Goal: Task Accomplishment & Management: Complete application form

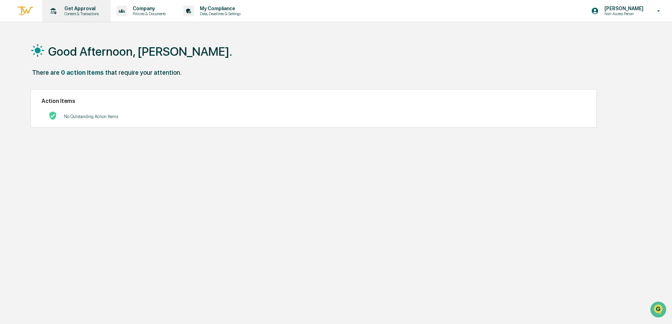
click at [76, 17] on div "Get Approval Content & Transactions" at bounding box center [76, 11] width 62 height 22
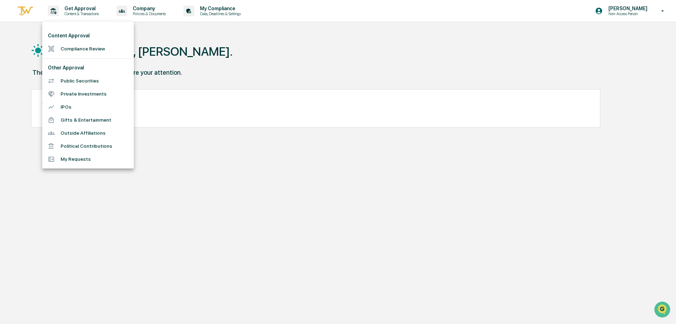
click at [101, 50] on li "Compliance Review" at bounding box center [88, 48] width 92 height 13
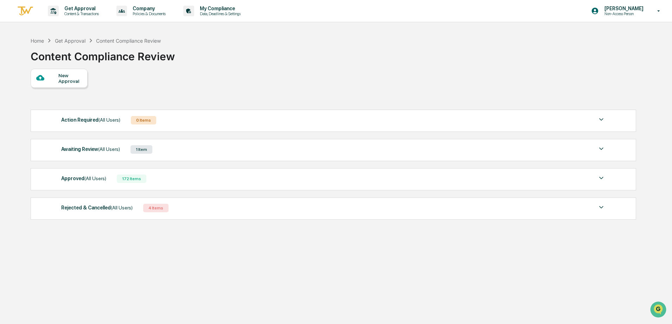
click at [170, 149] on div "Awaiting Review (All Users) 1 Item" at bounding box center [333, 149] width 545 height 10
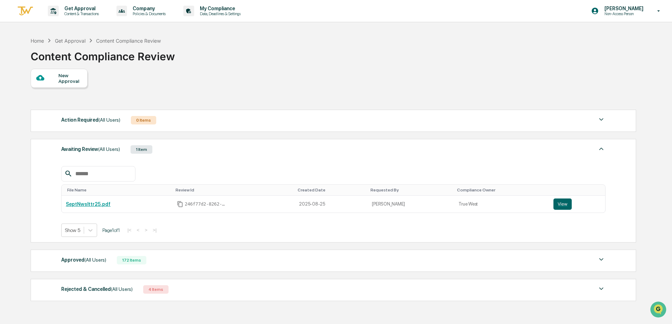
click at [238, 164] on div "File Name Review Id Created Date Requested By Compliance Owner SeptNwslttr25.pd…" at bounding box center [333, 195] width 545 height 81
click at [104, 261] on span "(All Users)" at bounding box center [95, 260] width 22 height 6
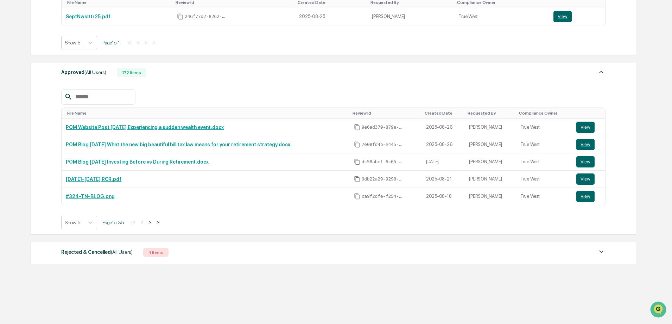
scroll to position [191, 0]
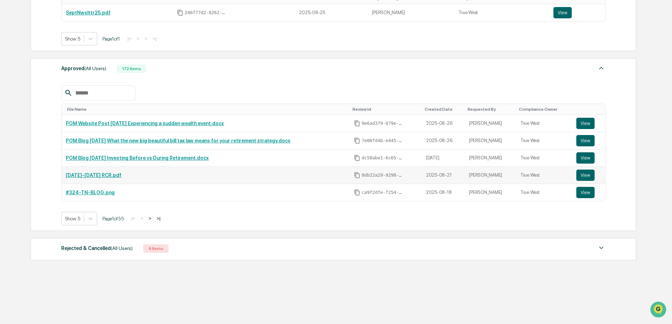
click at [67, 179] on td "[DATE]-[DATE] RCR.pdf" at bounding box center [206, 175] width 288 height 17
click at [75, 178] on td "[DATE]-[DATE] RCR.pdf" at bounding box center [206, 175] width 288 height 17
click at [81, 173] on link "[DATE]-[DATE] RCR.pdf" at bounding box center [94, 175] width 56 height 6
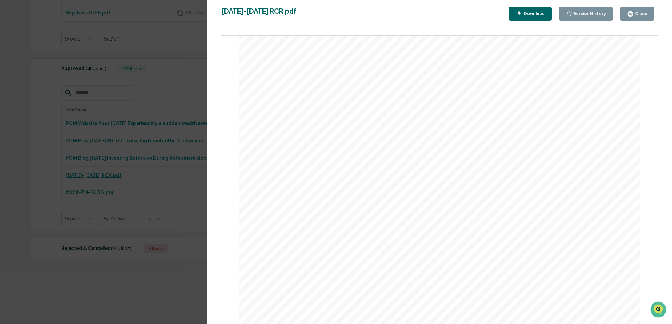
scroll to position [880, 0]
click at [640, 12] on div "Close" at bounding box center [641, 13] width 14 height 5
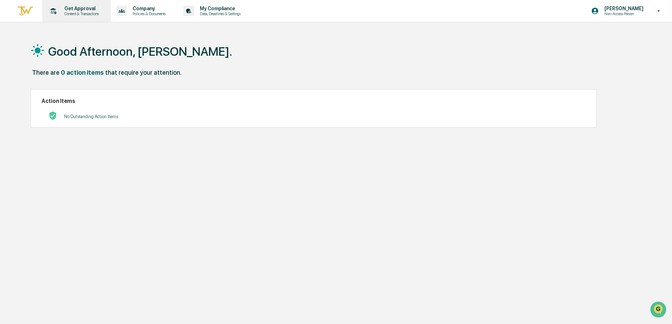
click at [80, 7] on p "Get Approval" at bounding box center [81, 9] width 44 height 6
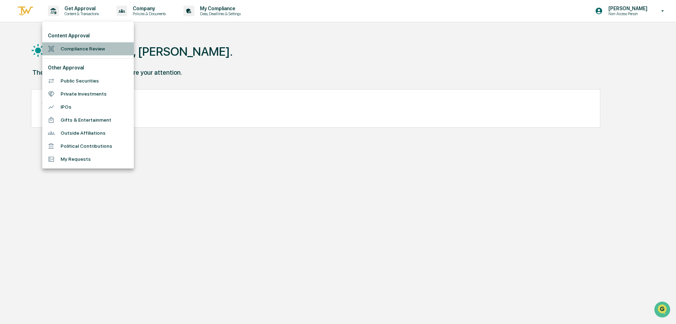
click at [99, 55] on li "Compliance Review" at bounding box center [88, 48] width 92 height 13
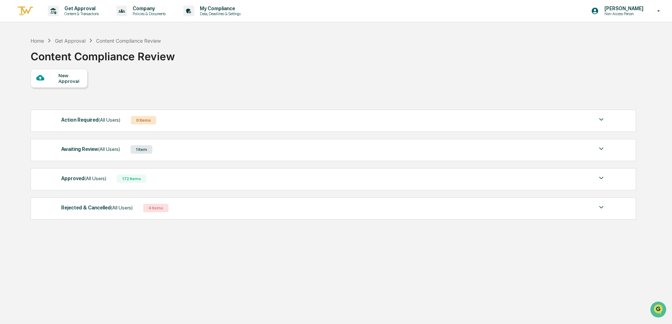
click at [157, 180] on div "Approved (All Users) 172 Items" at bounding box center [333, 179] width 545 height 10
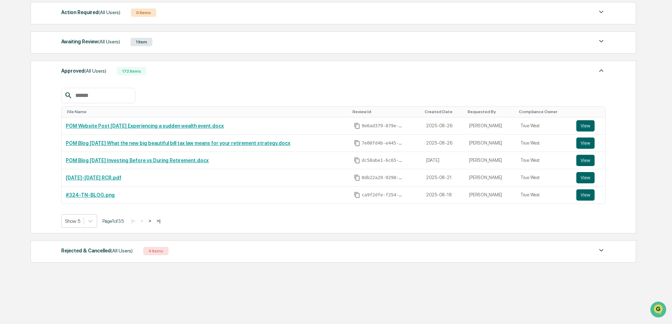
scroll to position [110, 0]
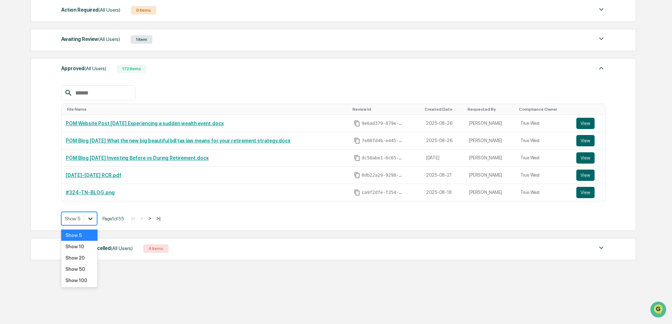
click at [92, 221] on icon at bounding box center [90, 218] width 7 height 7
click at [83, 283] on div "Show 100" at bounding box center [79, 279] width 36 height 11
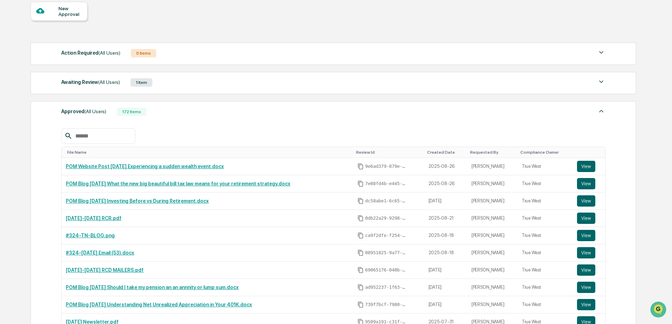
scroll to position [0, 0]
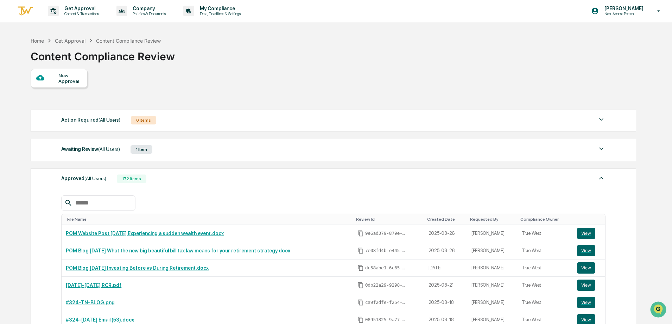
click at [67, 75] on div "New Approval" at bounding box center [70, 78] width 24 height 11
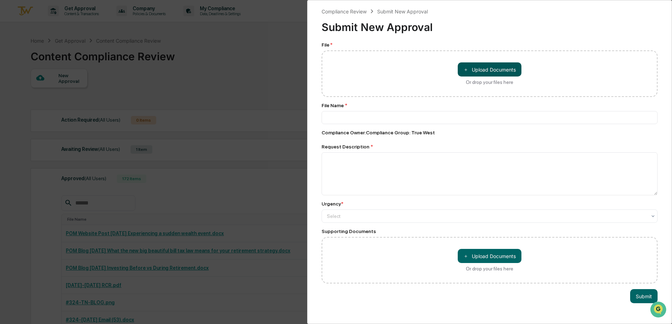
click at [500, 70] on button "＋ Upload Documents" at bounding box center [490, 69] width 64 height 14
type input "**********"
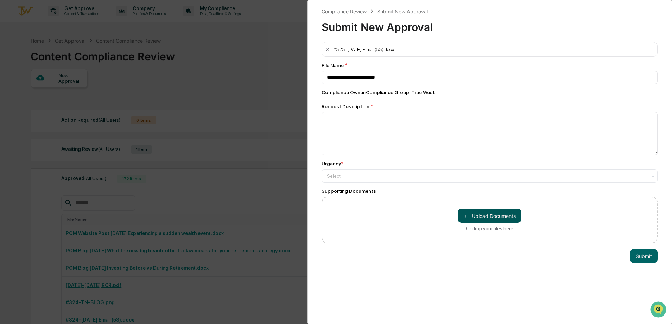
click at [493, 222] on button "＋ Upload Documents" at bounding box center [490, 215] width 64 height 14
click at [472, 216] on button "＋ Upload Documents" at bounding box center [490, 215] width 64 height 14
click at [476, 214] on button "＋ Upload Documents" at bounding box center [490, 215] width 64 height 14
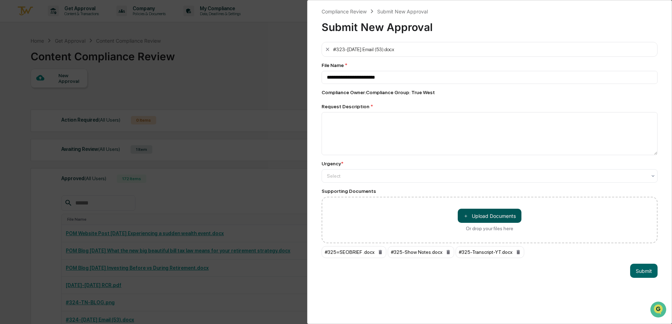
click at [489, 213] on button "＋ Upload Documents" at bounding box center [490, 215] width 64 height 14
click at [484, 221] on button "＋ Upload Documents" at bounding box center [490, 215] width 64 height 14
click at [141, 88] on div "**********" at bounding box center [336, 162] width 672 height 324
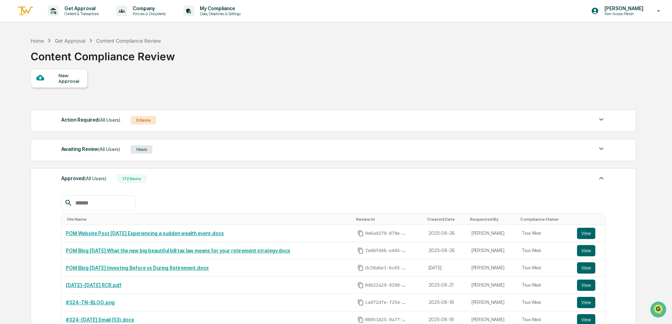
click at [54, 73] on div "New Approval" at bounding box center [59, 78] width 57 height 19
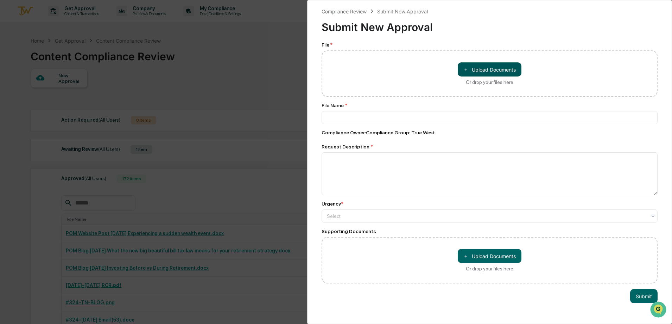
click at [487, 71] on button "＋ Upload Documents" at bounding box center [490, 69] width 64 height 14
type input "**********"
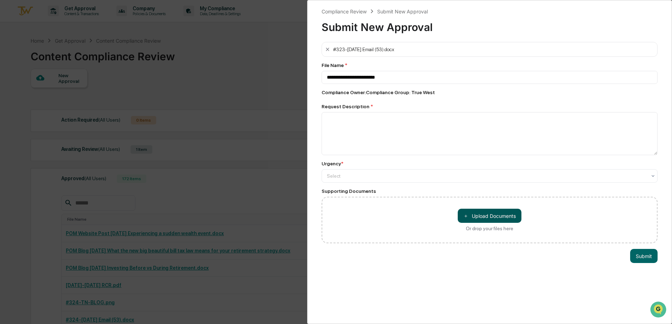
click at [480, 217] on button "＋ Upload Documents" at bounding box center [490, 215] width 64 height 14
click at [502, 220] on button "＋ Upload Documents" at bounding box center [490, 215] width 64 height 14
click at [501, 212] on button "＋ Upload Documents" at bounding box center [490, 215] width 64 height 14
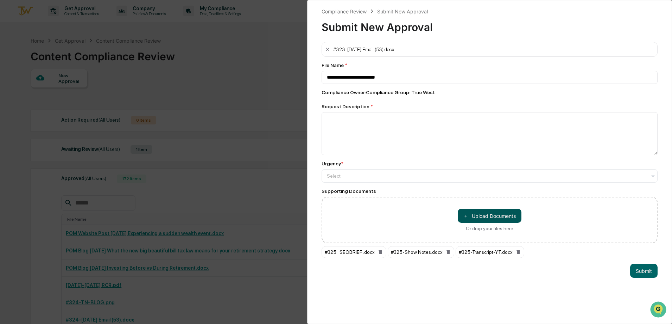
click at [472, 213] on button "＋ Upload Documents" at bounding box center [490, 215] width 64 height 14
click at [499, 217] on button "＋ Upload Documents" at bounding box center [490, 215] width 64 height 14
drag, startPoint x: 472, startPoint y: 198, endPoint x: 466, endPoint y: 205, distance: 9.6
click at [471, 200] on div "＋ Upload Documents Or drop your files here" at bounding box center [490, 219] width 336 height 46
click at [472, 218] on button "＋ Upload Documents" at bounding box center [490, 215] width 64 height 14
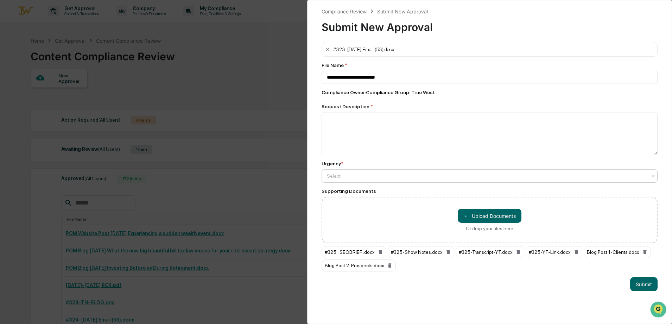
click at [426, 173] on div at bounding box center [487, 175] width 320 height 7
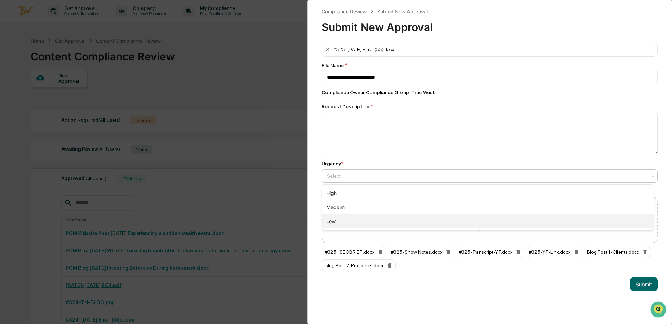
click at [420, 223] on div "Low" at bounding box center [488, 221] width 332 height 14
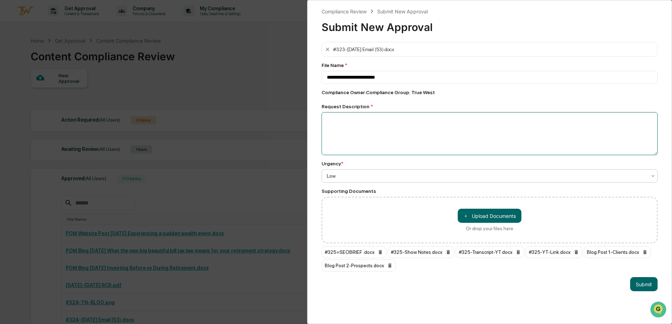
click at [386, 136] on textarea at bounding box center [490, 133] width 336 height 43
click at [374, 119] on textarea "**********" at bounding box center [488, 133] width 333 height 43
type textarea "**********"
click at [411, 71] on input "**********" at bounding box center [490, 77] width 336 height 13
click at [415, 77] on input "**********" at bounding box center [490, 77] width 336 height 13
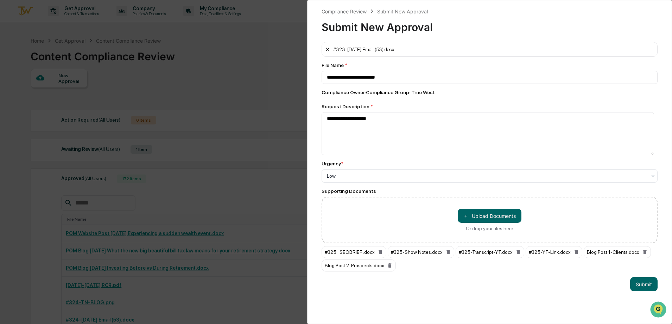
click at [330, 49] on icon at bounding box center [328, 49] width 6 height 6
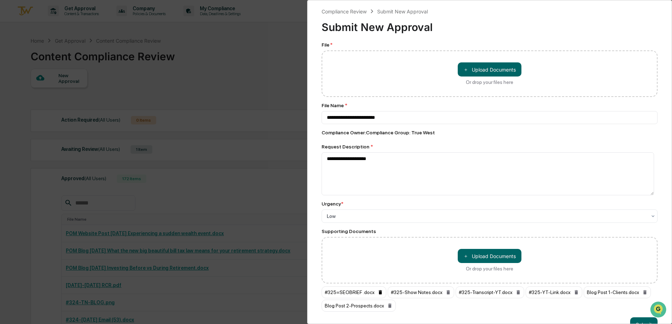
click at [380, 292] on icon at bounding box center [380, 292] width 3 height 4
click at [485, 68] on button "＋ Upload Documents" at bounding box center [490, 69] width 64 height 14
type input "**********"
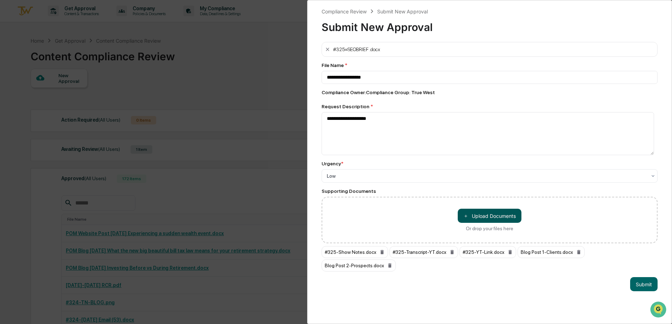
click at [490, 218] on button "＋ Upload Documents" at bounding box center [490, 215] width 64 height 14
click at [448, 264] on icon at bounding box center [451, 265] width 6 height 6
click at [638, 277] on button "Submit" at bounding box center [644, 284] width 27 height 14
click at [418, 134] on textarea "**********" at bounding box center [488, 133] width 333 height 43
click at [643, 277] on button "Submit" at bounding box center [644, 284] width 27 height 14
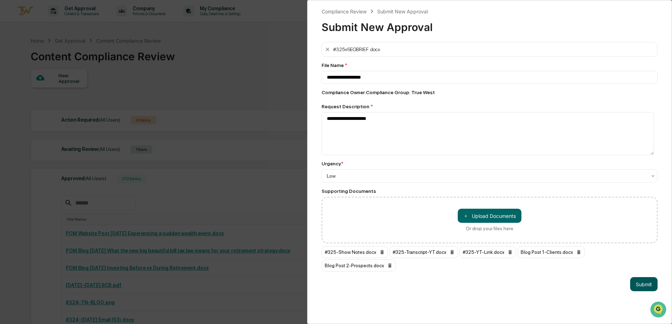
click at [643, 277] on button "Submit" at bounding box center [644, 284] width 27 height 14
click at [641, 277] on button "Submit" at bounding box center [644, 284] width 27 height 14
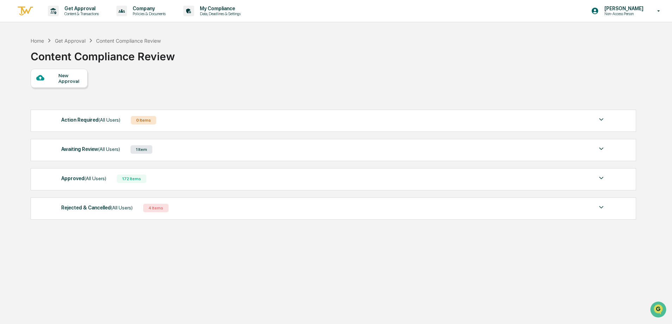
click at [75, 79] on div "New Approval" at bounding box center [70, 78] width 24 height 11
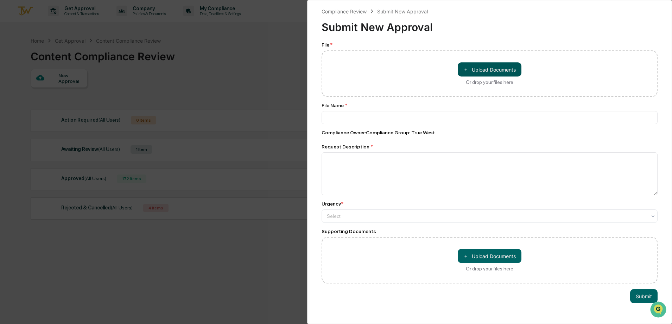
click at [487, 64] on button "＋ Upload Documents" at bounding box center [490, 69] width 64 height 14
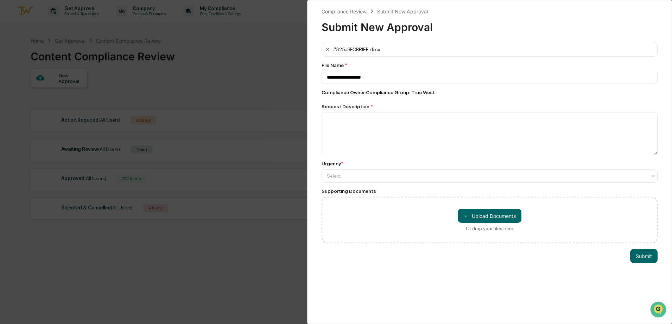
type input "**********"
click at [494, 212] on button "＋ Upload Documents" at bounding box center [490, 215] width 64 height 14
click at [491, 217] on button "＋ Upload Documents" at bounding box center [490, 215] width 64 height 14
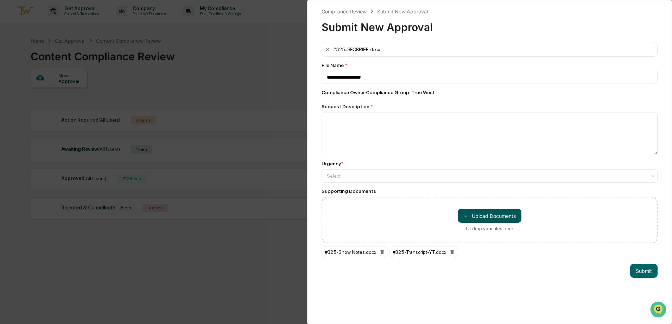
click at [475, 216] on button "＋ Upload Documents" at bounding box center [490, 215] width 64 height 14
click at [519, 253] on icon at bounding box center [520, 252] width 3 height 4
click at [489, 212] on button "＋ Upload Documents" at bounding box center [490, 215] width 64 height 14
click at [487, 215] on button "＋ Upload Documents" at bounding box center [490, 215] width 64 height 14
click at [511, 217] on button "＋ Upload Documents" at bounding box center [490, 215] width 64 height 14
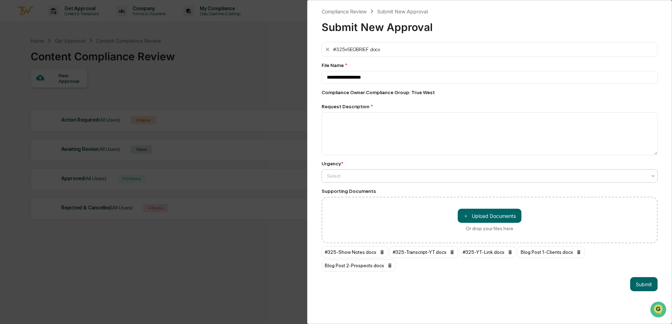
click at [353, 175] on div at bounding box center [487, 175] width 320 height 7
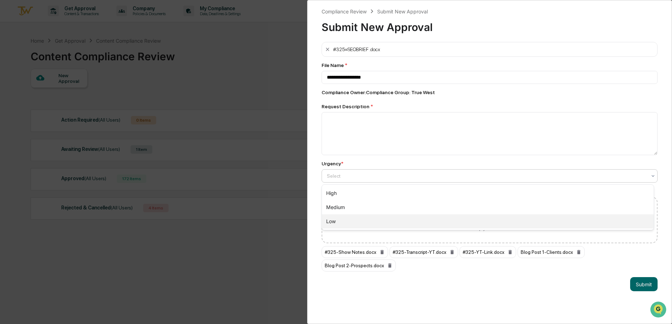
click at [343, 220] on div "Low" at bounding box center [488, 221] width 332 height 14
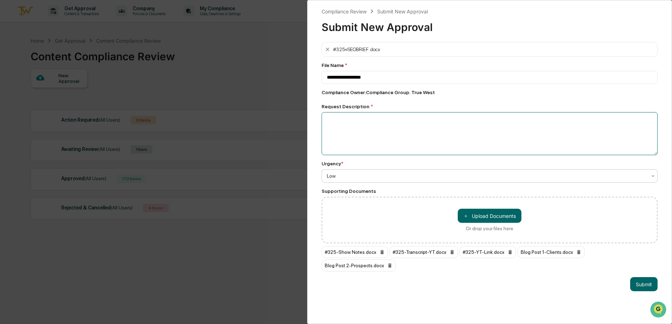
click at [359, 145] on textarea at bounding box center [490, 133] width 336 height 43
type textarea "**********"
click at [642, 277] on button "Submit" at bounding box center [644, 284] width 27 height 14
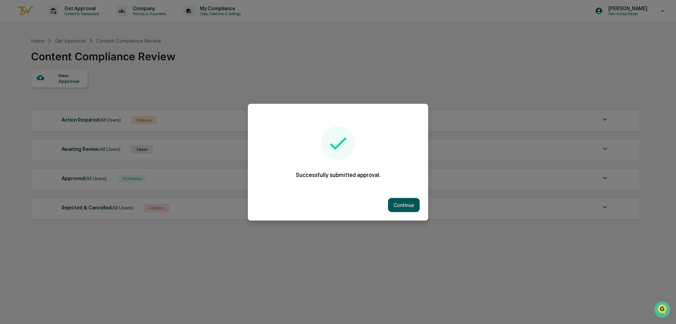
click at [412, 211] on button "Continue" at bounding box center [404, 205] width 32 height 14
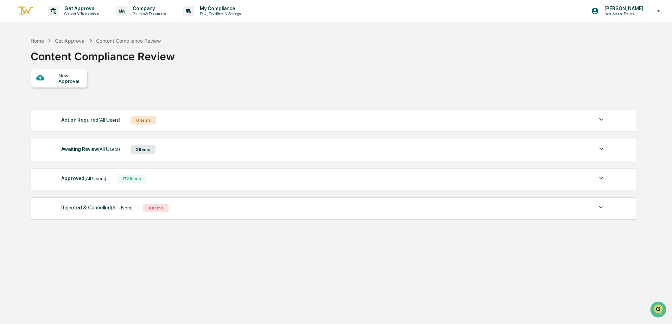
click at [61, 76] on div "New Approval" at bounding box center [70, 78] width 24 height 11
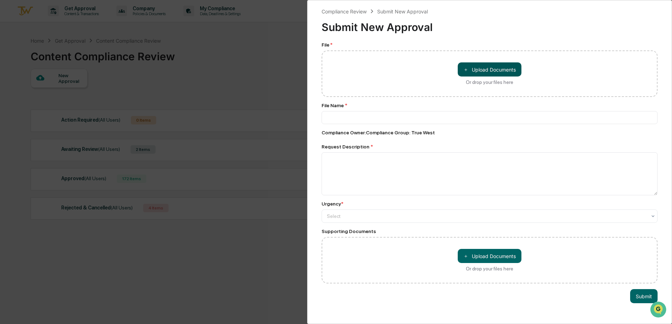
click at [508, 64] on button "＋ Upload Documents" at bounding box center [490, 69] width 64 height 14
type input "**********"
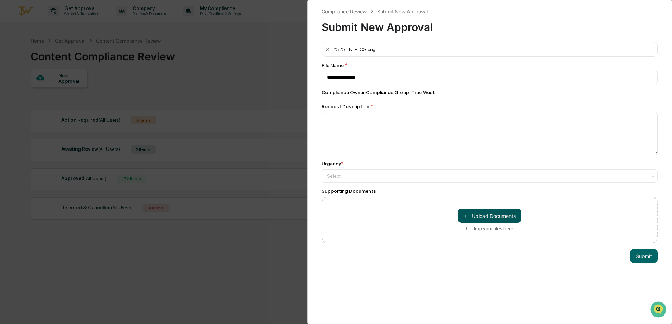
click at [487, 220] on button "＋ Upload Documents" at bounding box center [490, 215] width 64 height 14
click at [475, 214] on button "＋ Upload Documents" at bounding box center [490, 215] width 64 height 14
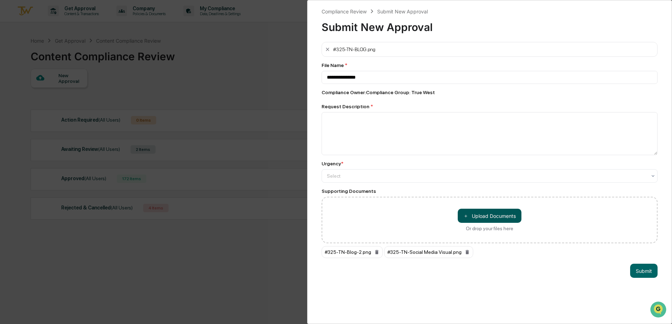
click at [479, 212] on button "＋ Upload Documents" at bounding box center [490, 215] width 64 height 14
click at [493, 217] on button "＋ Upload Documents" at bounding box center [490, 215] width 64 height 14
click at [473, 214] on button "＋ Upload Documents" at bounding box center [490, 215] width 64 height 14
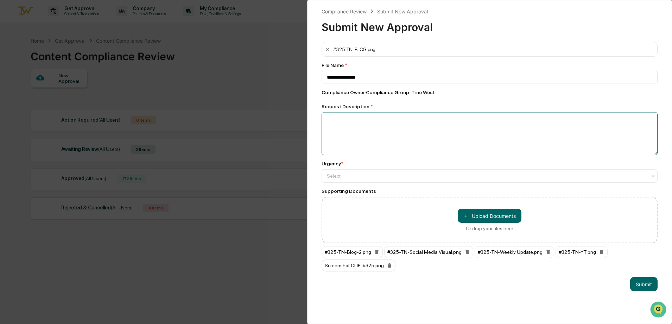
click at [465, 136] on textarea at bounding box center [490, 133] width 336 height 43
type textarea "**********"
click at [461, 178] on div at bounding box center [487, 175] width 320 height 7
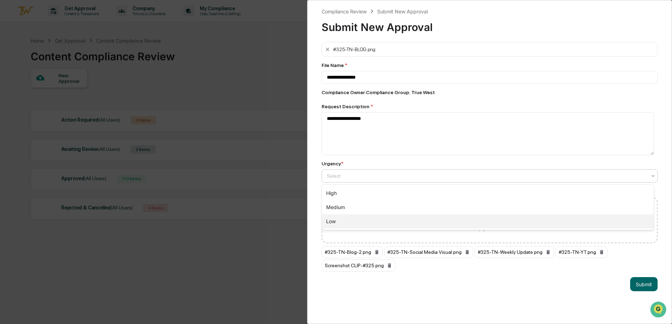
click at [440, 223] on div "Low" at bounding box center [488, 221] width 332 height 14
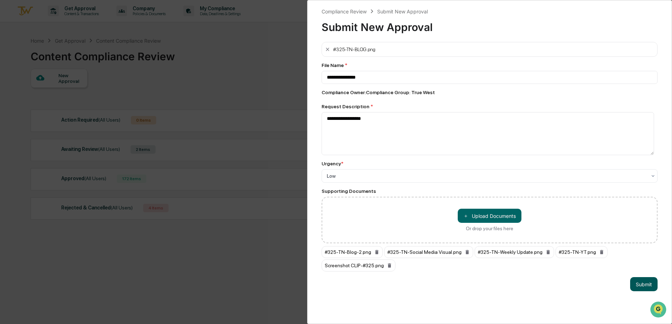
click at [646, 286] on button "Submit" at bounding box center [644, 284] width 27 height 14
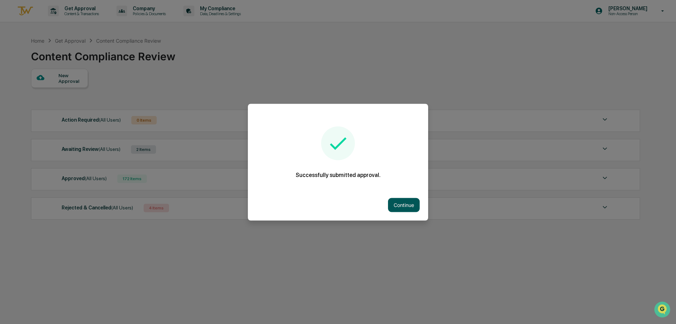
click at [407, 203] on button "Continue" at bounding box center [404, 205] width 32 height 14
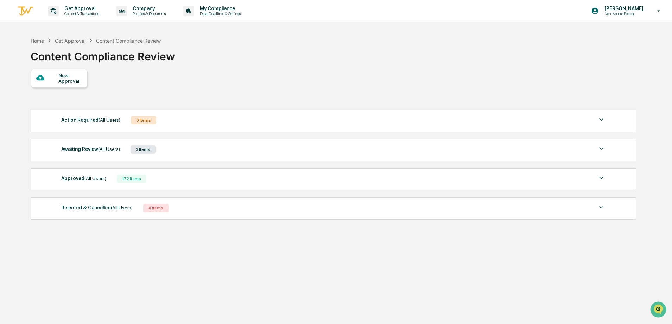
click at [358, 74] on div "New Approval" at bounding box center [333, 78] width 605 height 19
click at [68, 75] on div "New Approval" at bounding box center [70, 78] width 24 height 11
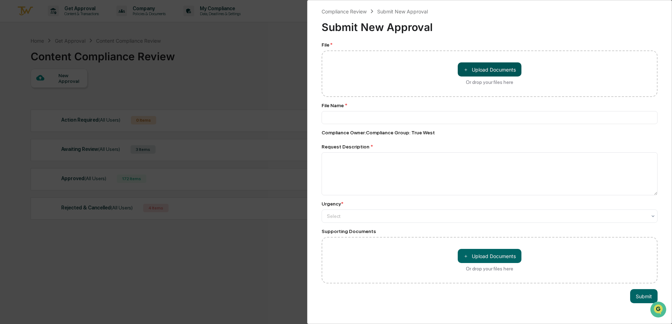
click at [475, 69] on button "＋ Upload Documents" at bounding box center [490, 69] width 64 height 14
type input "**********"
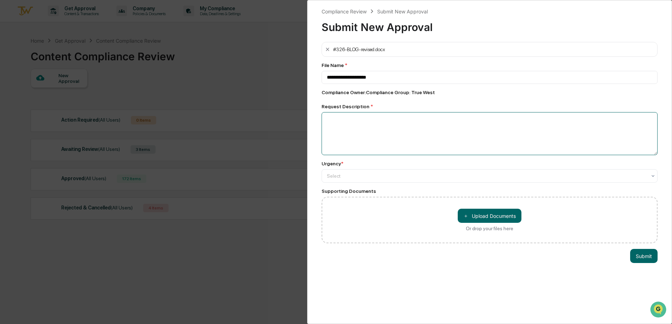
click at [412, 134] on textarea at bounding box center [490, 133] width 336 height 43
click at [388, 147] on textarea "**********" at bounding box center [488, 133] width 333 height 43
type textarea "**********"
click at [377, 178] on div at bounding box center [487, 175] width 320 height 7
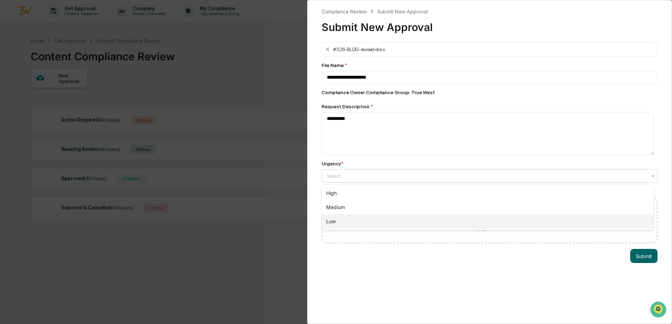
click at [343, 222] on div "Low" at bounding box center [488, 221] width 332 height 14
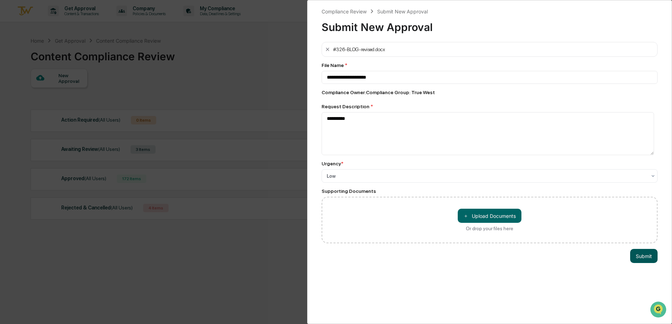
click at [631, 259] on button "Submit" at bounding box center [644, 256] width 27 height 14
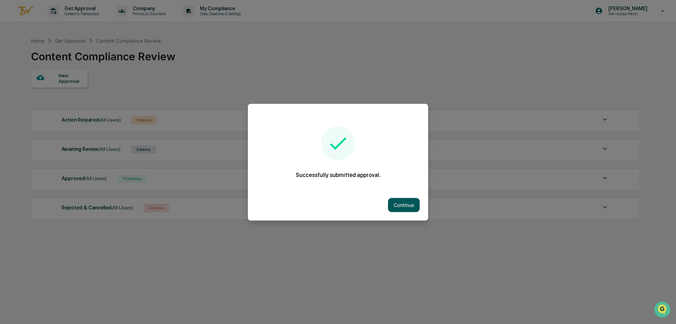
click at [419, 208] on button "Continue" at bounding box center [404, 205] width 32 height 14
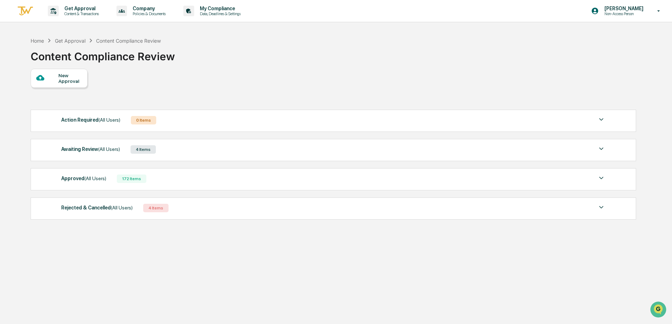
click at [262, 94] on div "New Approval Action Required (All Users) 0 Items No data to display Show 5 Page…" at bounding box center [333, 146] width 605 height 154
click at [70, 79] on div "New Approval" at bounding box center [70, 78] width 24 height 11
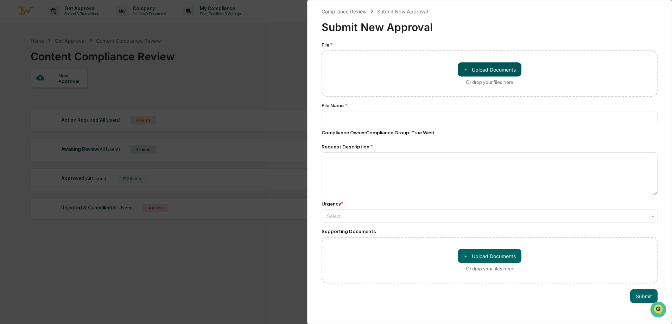
click at [486, 67] on button "＋ Upload Documents" at bounding box center [490, 69] width 64 height 14
click at [495, 73] on button "＋ Upload Documents" at bounding box center [490, 69] width 64 height 14
click at [250, 144] on div "Compliance Review Submit New Approval Submit New Approval File * ＋ Upload Docum…" at bounding box center [336, 162] width 672 height 324
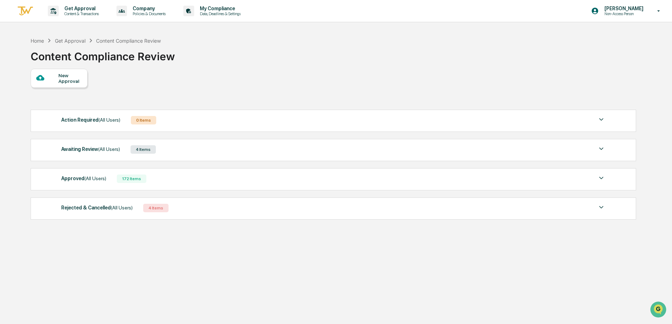
click at [109, 148] on span "(All Users)" at bounding box center [109, 149] width 22 height 6
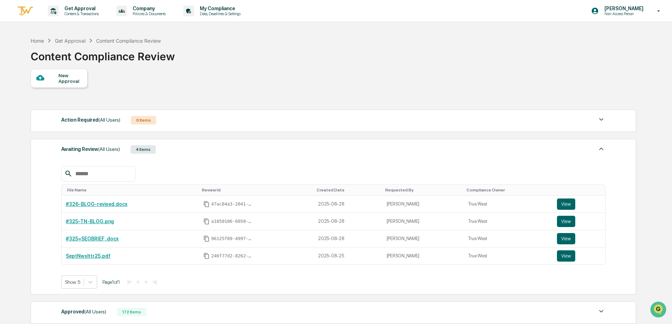
click at [178, 149] on div "Awaiting Review (All Users) 4 Items" at bounding box center [333, 149] width 545 height 10
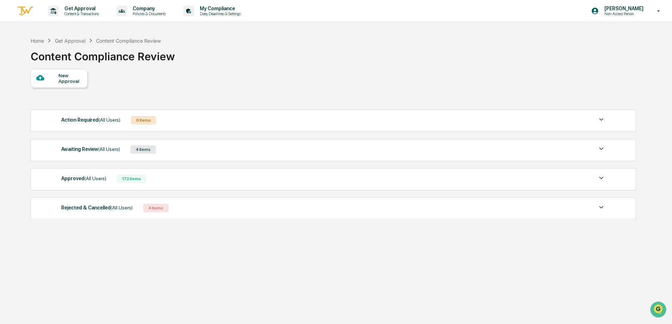
click at [164, 148] on div "Awaiting Review (All Users) 4 Items" at bounding box center [333, 149] width 545 height 10
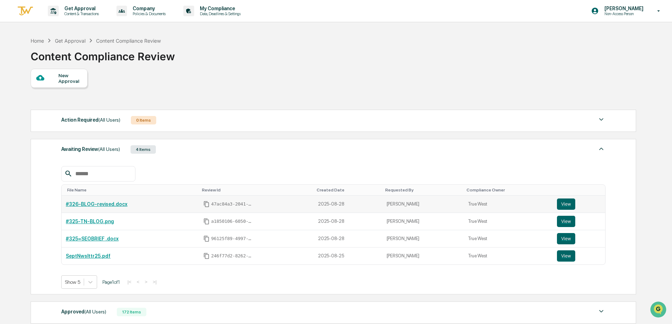
click at [161, 203] on div "#326-BLOG-revised.docx" at bounding box center [130, 204] width 129 height 6
click at [166, 202] on div "#326-BLOG-revised.docx" at bounding box center [130, 204] width 129 height 6
click at [115, 207] on td "#326-BLOG-revised.docx" at bounding box center [131, 203] width 138 height 17
click at [115, 206] on link "#326-BLOG-revised.docx" at bounding box center [97, 204] width 62 height 6
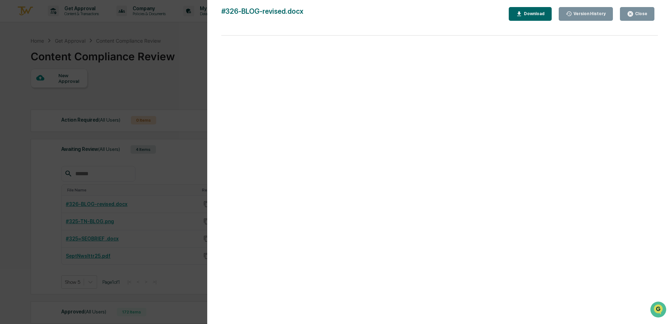
click at [162, 70] on div "Version History 08/28/2025, 07:05 PM Lara Bushby #326-BLOG-revised.docx Close V…" at bounding box center [336, 162] width 672 height 324
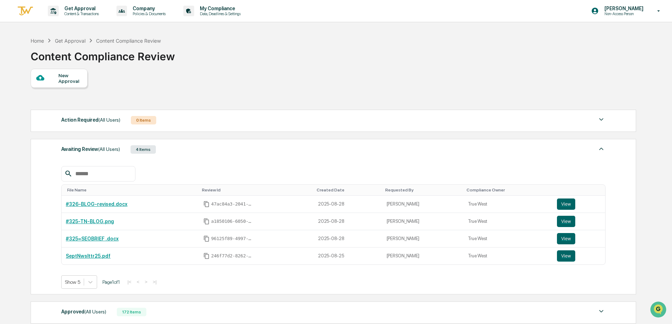
click at [62, 77] on div "New Approval" at bounding box center [70, 78] width 24 height 11
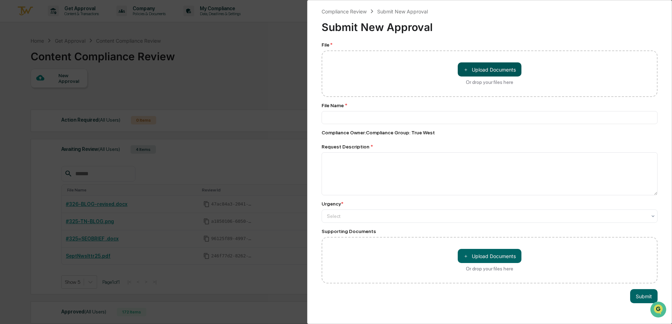
click at [478, 70] on button "＋ Upload Documents" at bounding box center [490, 69] width 64 height 14
type input "**********"
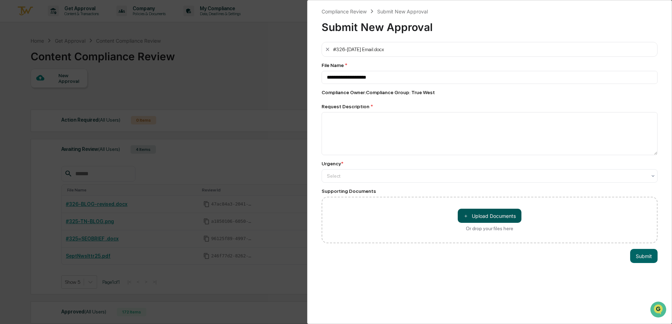
click at [484, 220] on button "＋ Upload Documents" at bounding box center [490, 215] width 64 height 14
click at [499, 220] on button "＋ Upload Documents" at bounding box center [490, 215] width 64 height 14
click at [484, 211] on button "＋ Upload Documents" at bounding box center [490, 215] width 64 height 14
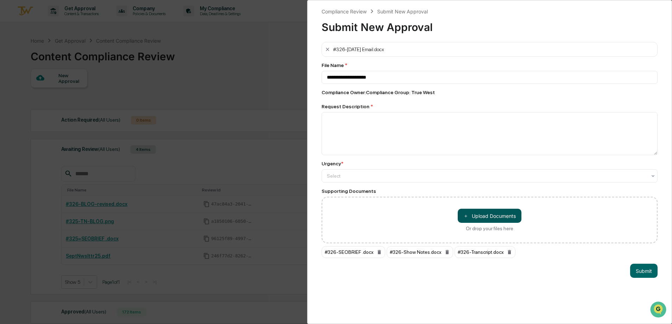
click at [496, 214] on button "＋ Upload Documents" at bounding box center [490, 215] width 64 height 14
click at [428, 174] on div at bounding box center [487, 175] width 320 height 7
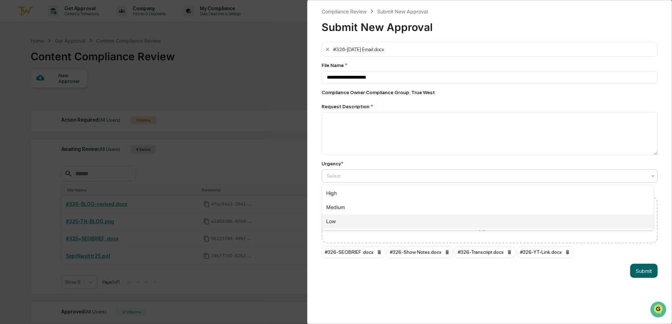
click at [412, 220] on div "Low" at bounding box center [488, 221] width 332 height 14
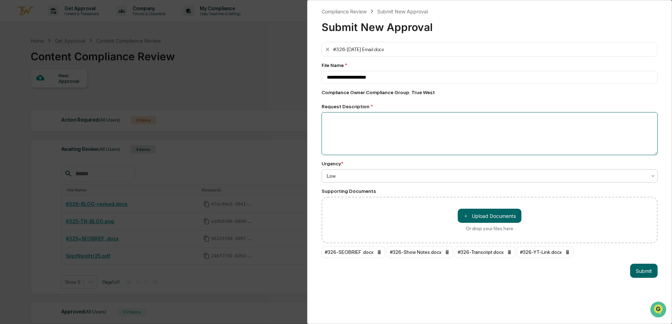
click at [377, 149] on textarea at bounding box center [490, 133] width 336 height 43
type textarea "**********"
click at [641, 272] on button "Submit" at bounding box center [644, 270] width 27 height 14
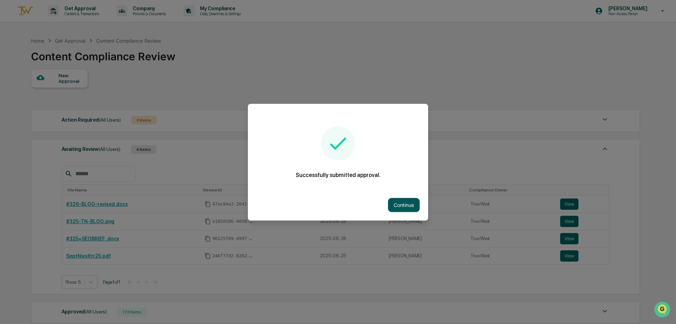
click at [396, 203] on button "Continue" at bounding box center [404, 205] width 32 height 14
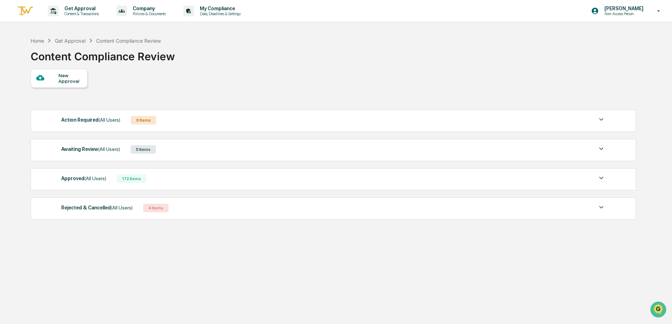
click at [55, 77] on div at bounding box center [47, 78] width 22 height 9
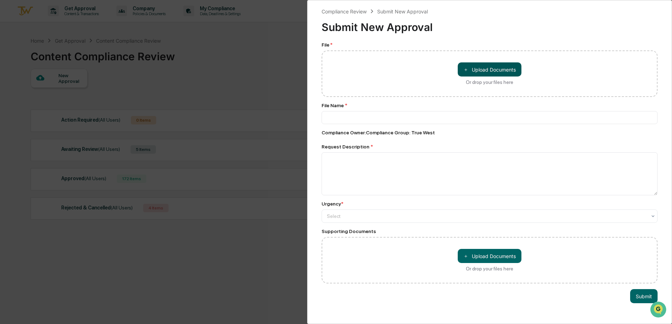
click at [508, 75] on button "＋ Upload Documents" at bounding box center [490, 69] width 64 height 14
type input "**********"
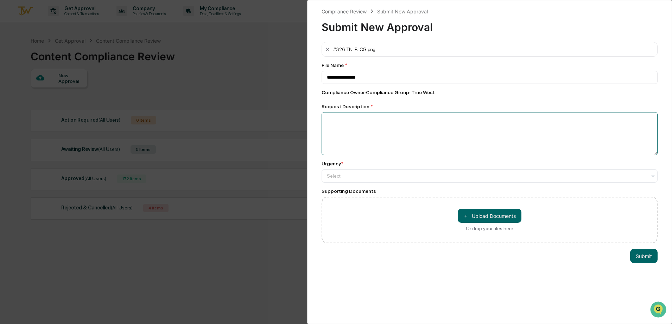
click at [425, 145] on textarea at bounding box center [490, 133] width 336 height 43
click at [486, 215] on button "＋ Upload Documents" at bounding box center [490, 215] width 64 height 14
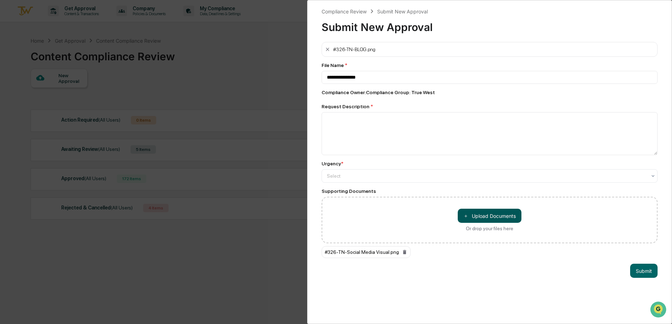
click at [509, 212] on button "＋ Upload Documents" at bounding box center [490, 215] width 64 height 14
click at [498, 218] on button "＋ Upload Documents" at bounding box center [490, 215] width 64 height 14
click at [497, 212] on button "＋ Upload Documents" at bounding box center [490, 215] width 64 height 14
click at [489, 217] on button "＋ Upload Documents" at bounding box center [490, 215] width 64 height 14
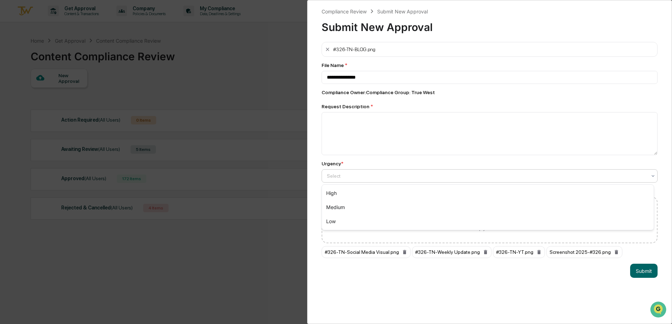
click at [355, 178] on div at bounding box center [487, 175] width 320 height 7
click at [354, 220] on div "Low" at bounding box center [488, 221] width 332 height 14
click at [381, 106] on div "Request Description *" at bounding box center [490, 107] width 336 height 6
click at [437, 135] on textarea at bounding box center [490, 133] width 336 height 43
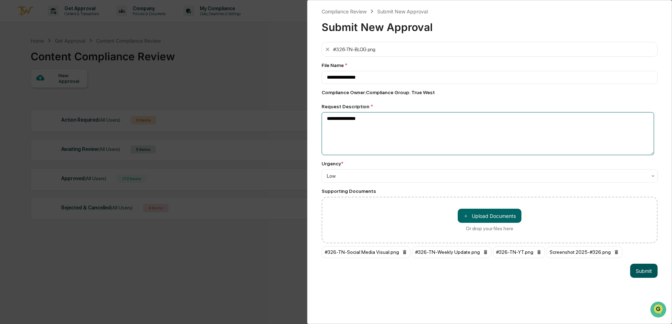
type textarea "**********"
click at [640, 272] on button "Submit" at bounding box center [644, 270] width 27 height 14
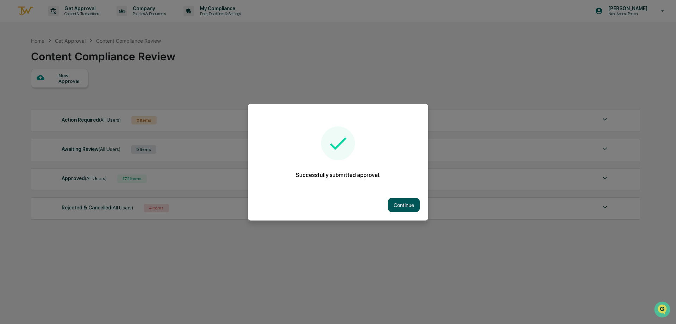
click at [400, 208] on button "Continue" at bounding box center [404, 205] width 32 height 14
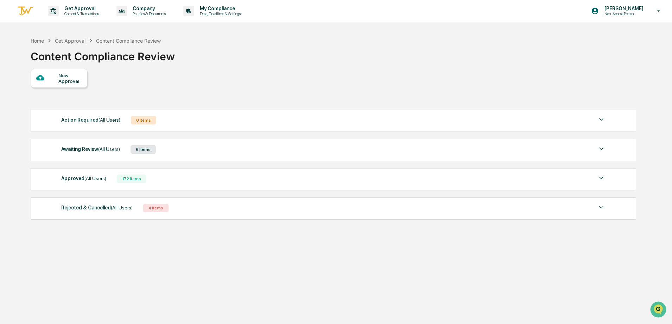
click at [223, 76] on div "New Approval" at bounding box center [333, 78] width 605 height 19
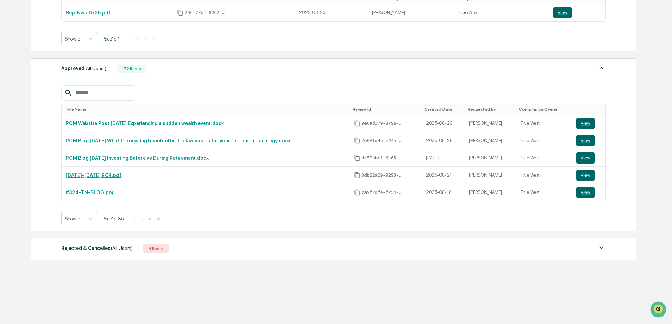
click at [384, 67] on div "Approved (All Users) 172 Items" at bounding box center [333, 69] width 545 height 10
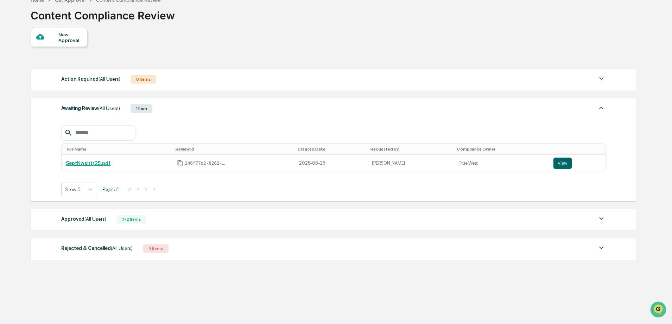
scroll to position [41, 0]
click at [178, 212] on div "Approved (All Users) 172 Items File Name Review Id Created Date Requested By Co…" at bounding box center [334, 219] width 606 height 22
click at [179, 220] on div "Approved (All Users) 172 Items" at bounding box center [333, 219] width 545 height 10
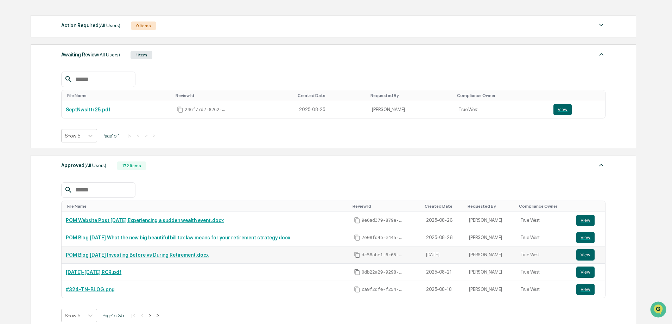
scroll to position [86, 0]
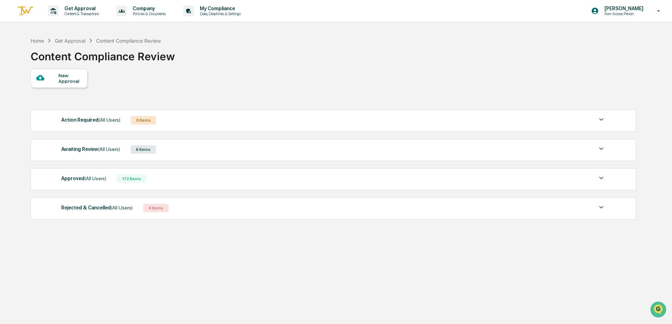
click at [153, 146] on div "6 Items" at bounding box center [143, 149] width 25 height 8
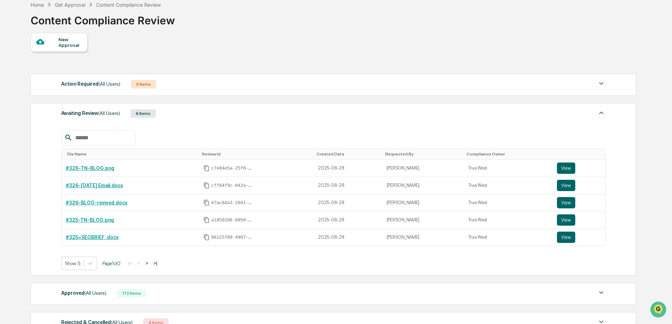
scroll to position [70, 0]
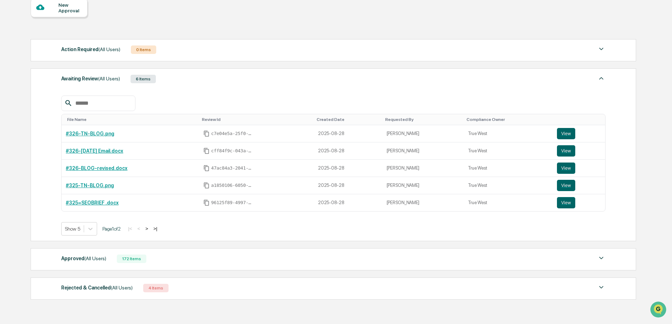
click at [89, 259] on span "(All Users)" at bounding box center [95, 258] width 22 height 6
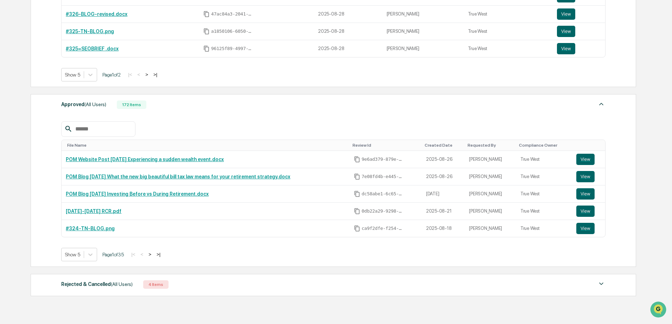
scroll to position [225, 0]
click at [85, 258] on div at bounding box center [90, 253] width 13 height 13
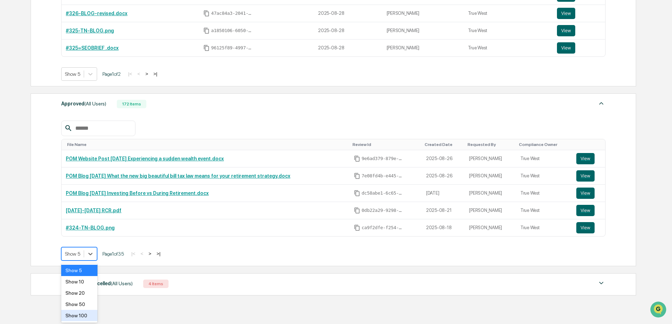
click at [82, 317] on div "Show 100" at bounding box center [79, 314] width 36 height 11
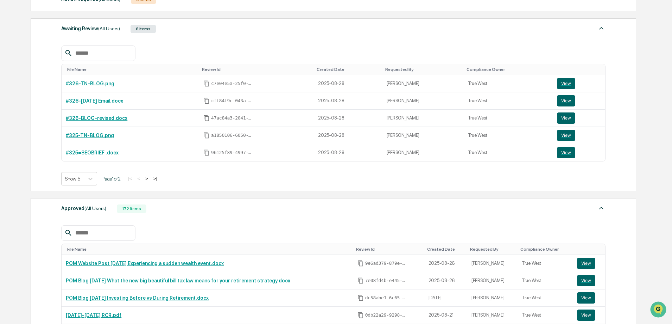
scroll to position [119, 0]
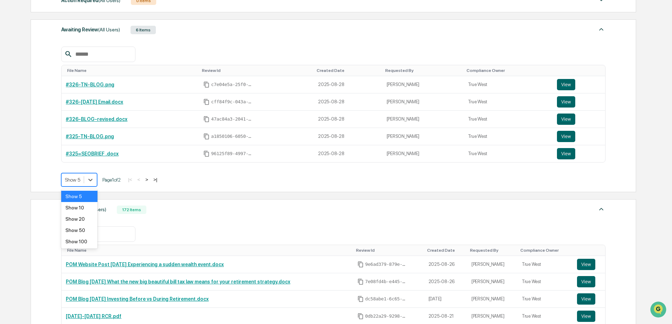
click at [79, 179] on div at bounding box center [72, 179] width 15 height 7
click at [76, 238] on div "Show 100" at bounding box center [79, 241] width 36 height 11
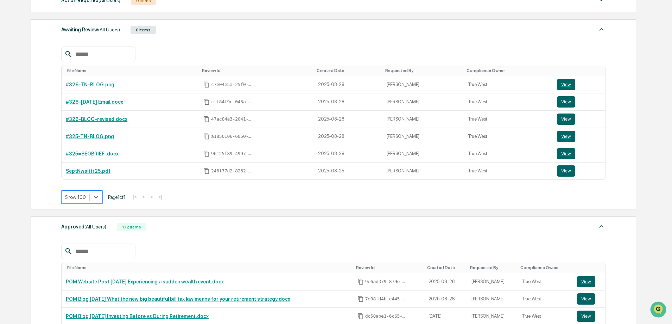
click at [277, 185] on div "File Name Review Id Created Date Requested By Compliance Owner #326-TN-BLOG.png…" at bounding box center [333, 124] width 545 height 157
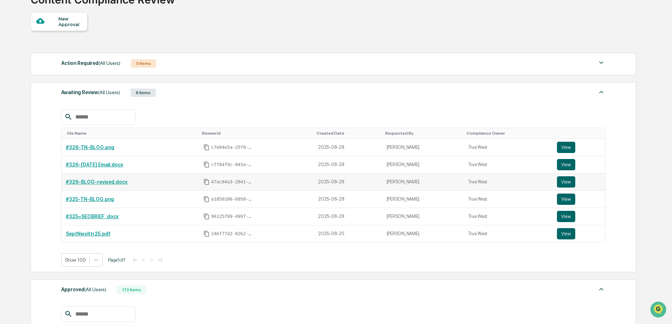
scroll to position [0, 0]
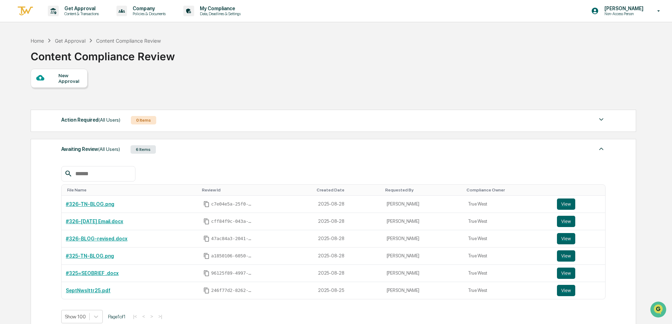
click at [212, 87] on div "New Approval" at bounding box center [333, 78] width 605 height 19
